Goal: Information Seeking & Learning: Find specific fact

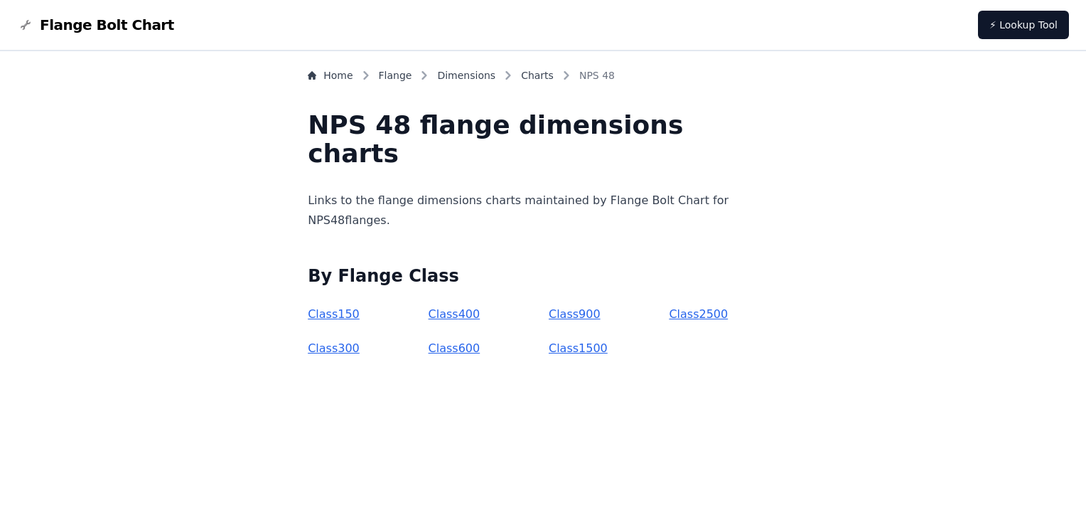
click at [360, 313] on link "Class 150" at bounding box center [334, 314] width 52 height 14
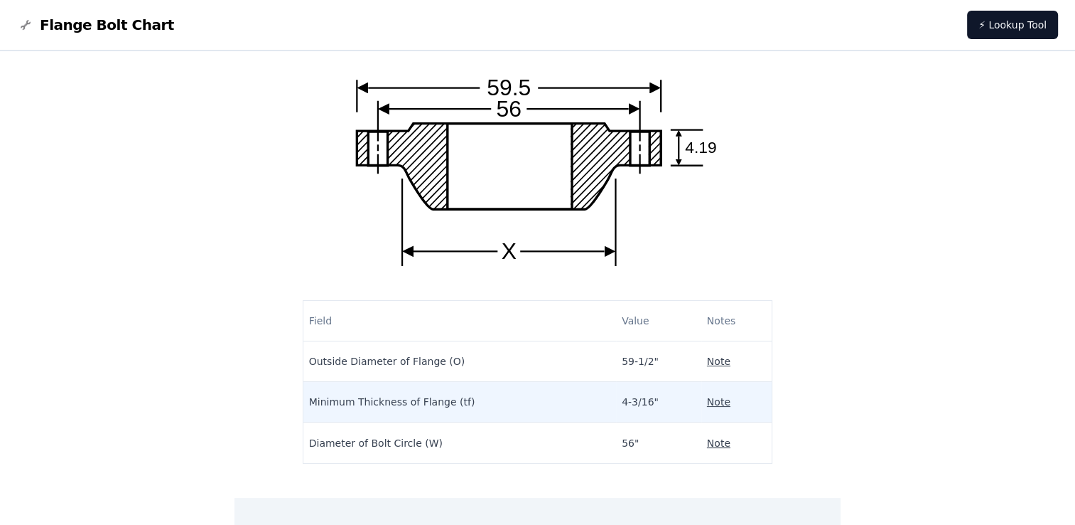
scroll to position [142, 0]
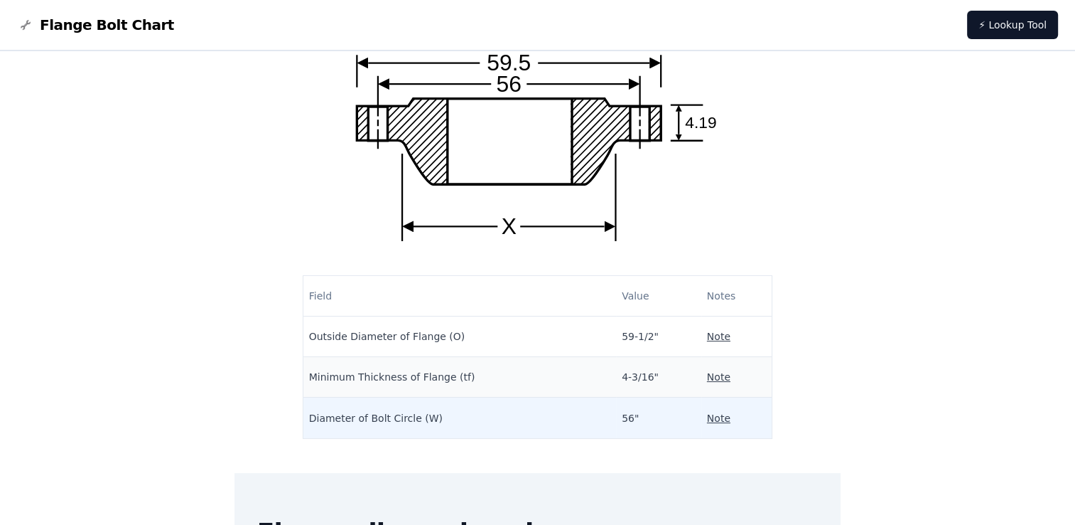
click at [716, 436] on td "Note" at bounding box center [737, 417] width 71 height 41
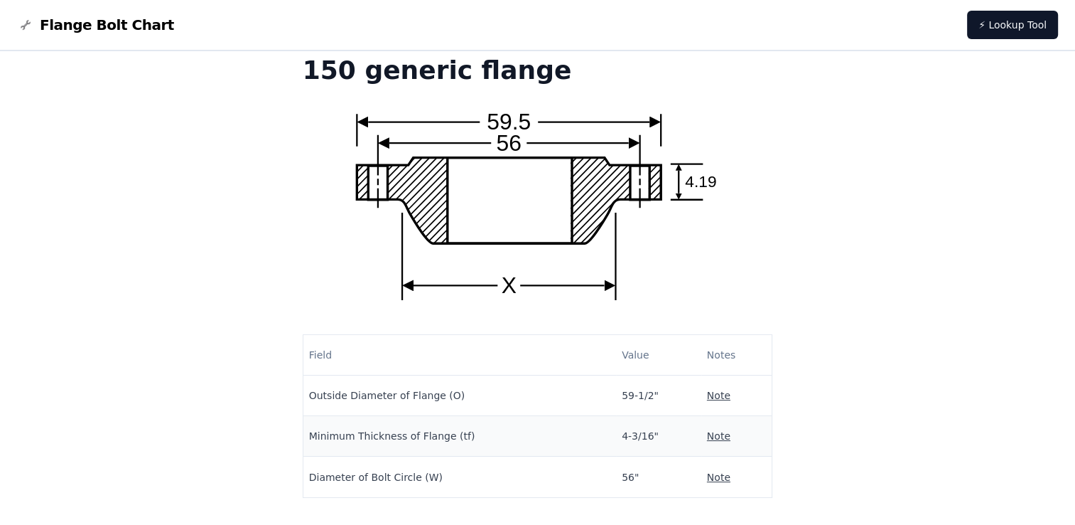
scroll to position [0, 0]
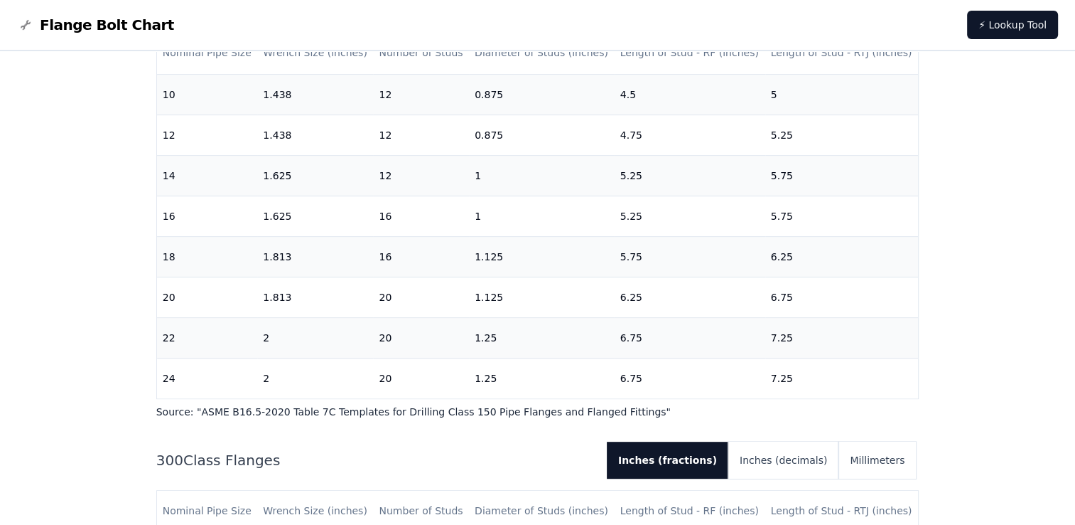
scroll to position [426, 0]
